Goal: Information Seeking & Learning: Understand process/instructions

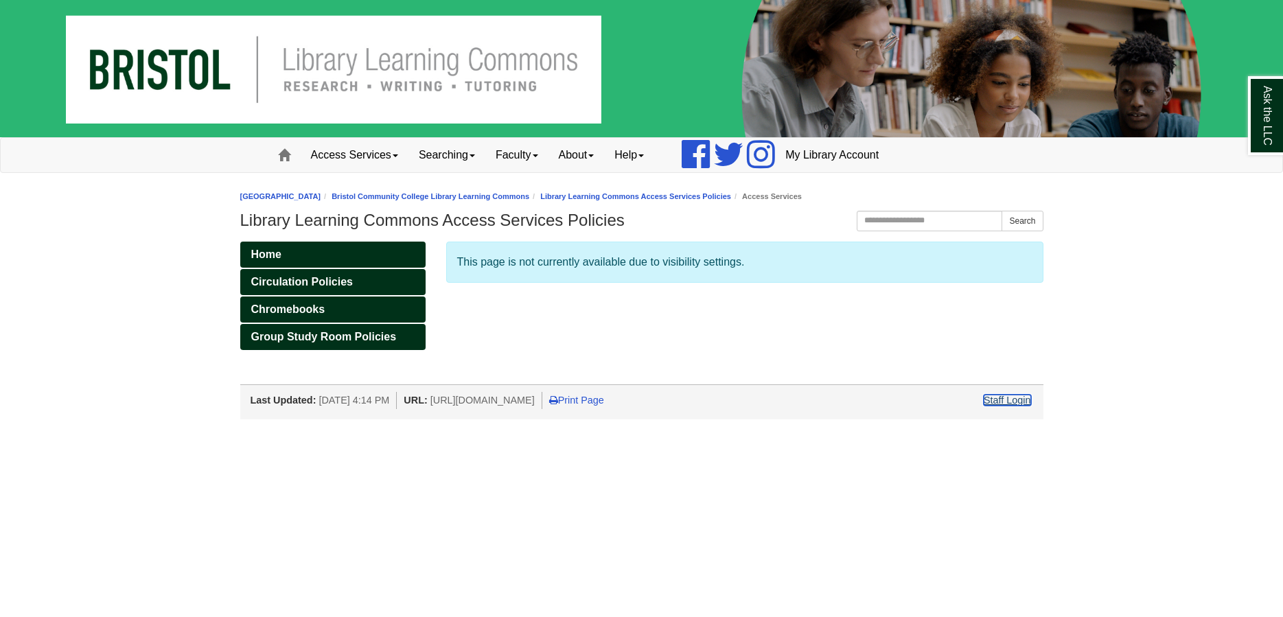
click at [1021, 399] on link "Staff Login" at bounding box center [1007, 400] width 47 height 11
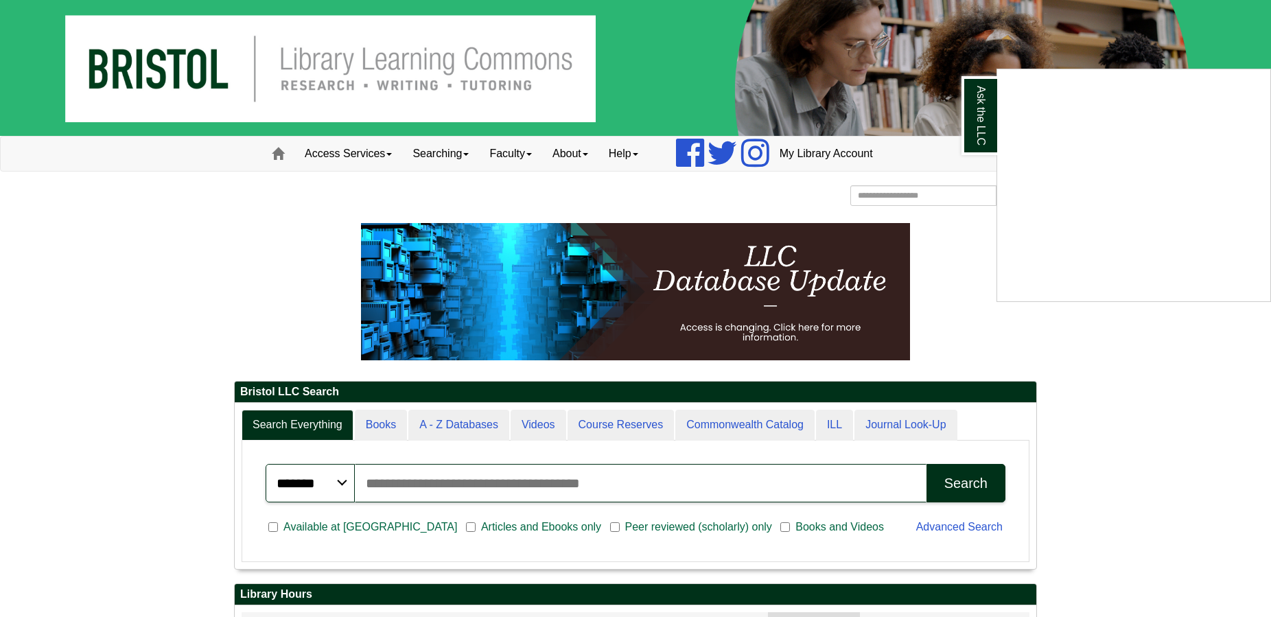
click at [352, 155] on div "Ask the LLC" at bounding box center [635, 308] width 1271 height 617
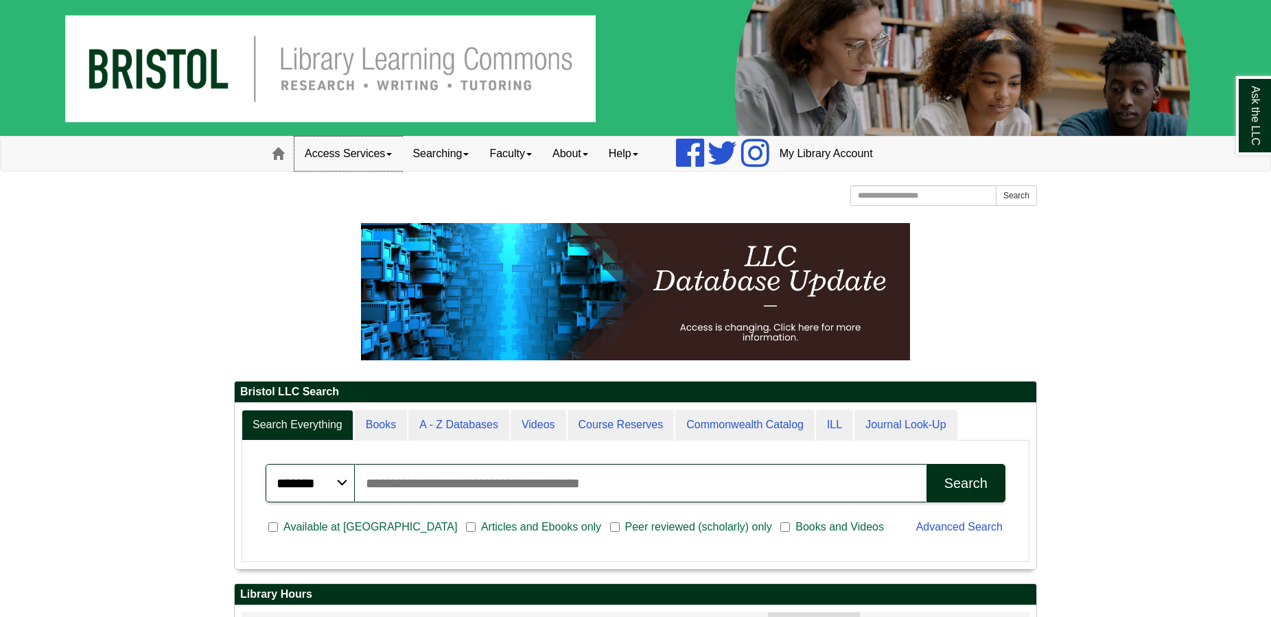
click at [352, 155] on link "Access Services" at bounding box center [348, 154] width 108 height 34
click at [352, 176] on link "Access Services Policies" at bounding box center [366, 183] width 143 height 16
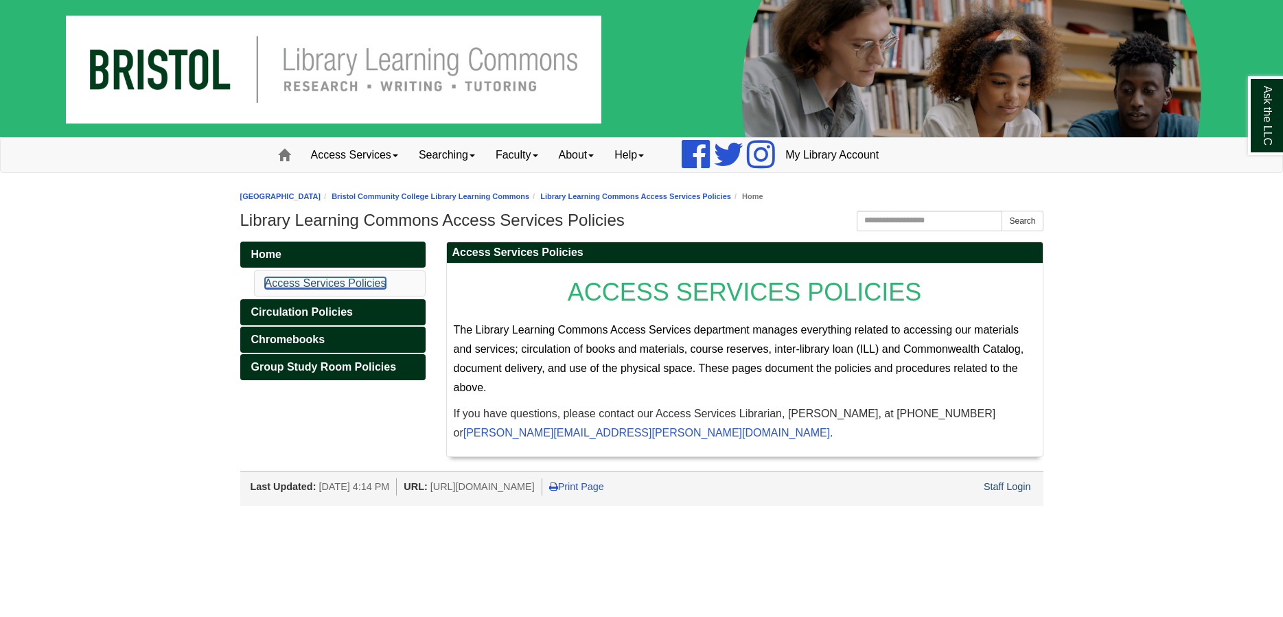
click at [370, 279] on link "Access Services Policies" at bounding box center [325, 283] width 121 height 12
click at [338, 315] on span "Circulation Policies" at bounding box center [302, 312] width 102 height 12
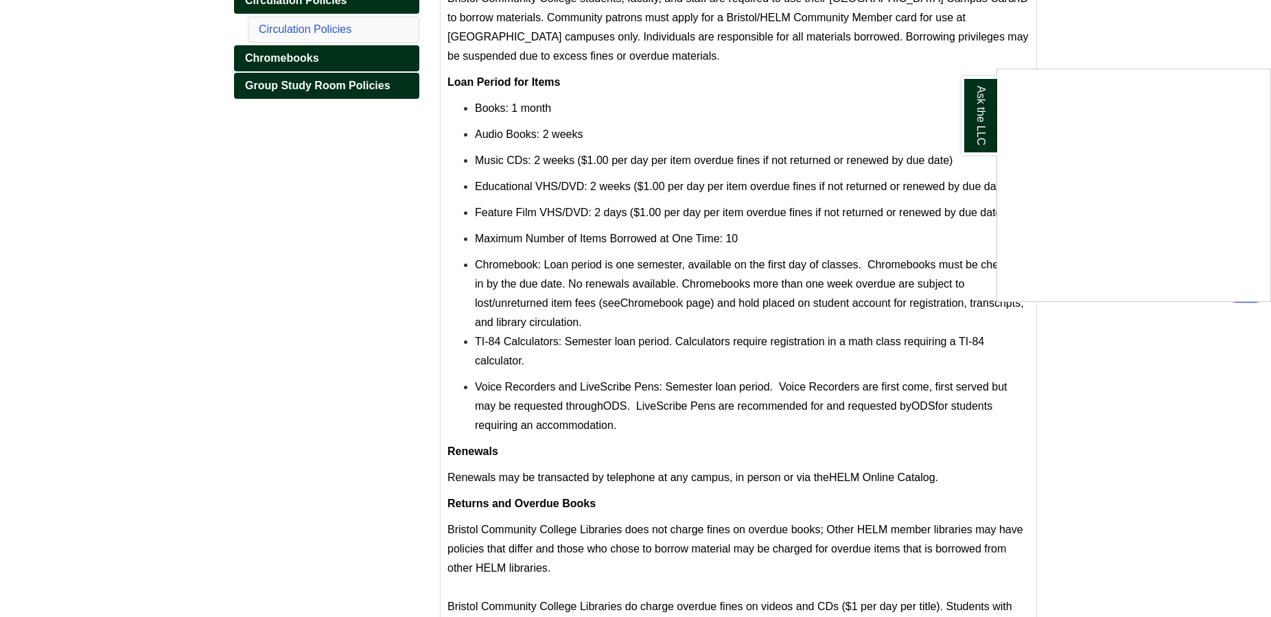
scroll to position [420, 0]
